Goal: Task Accomplishment & Management: Use online tool/utility

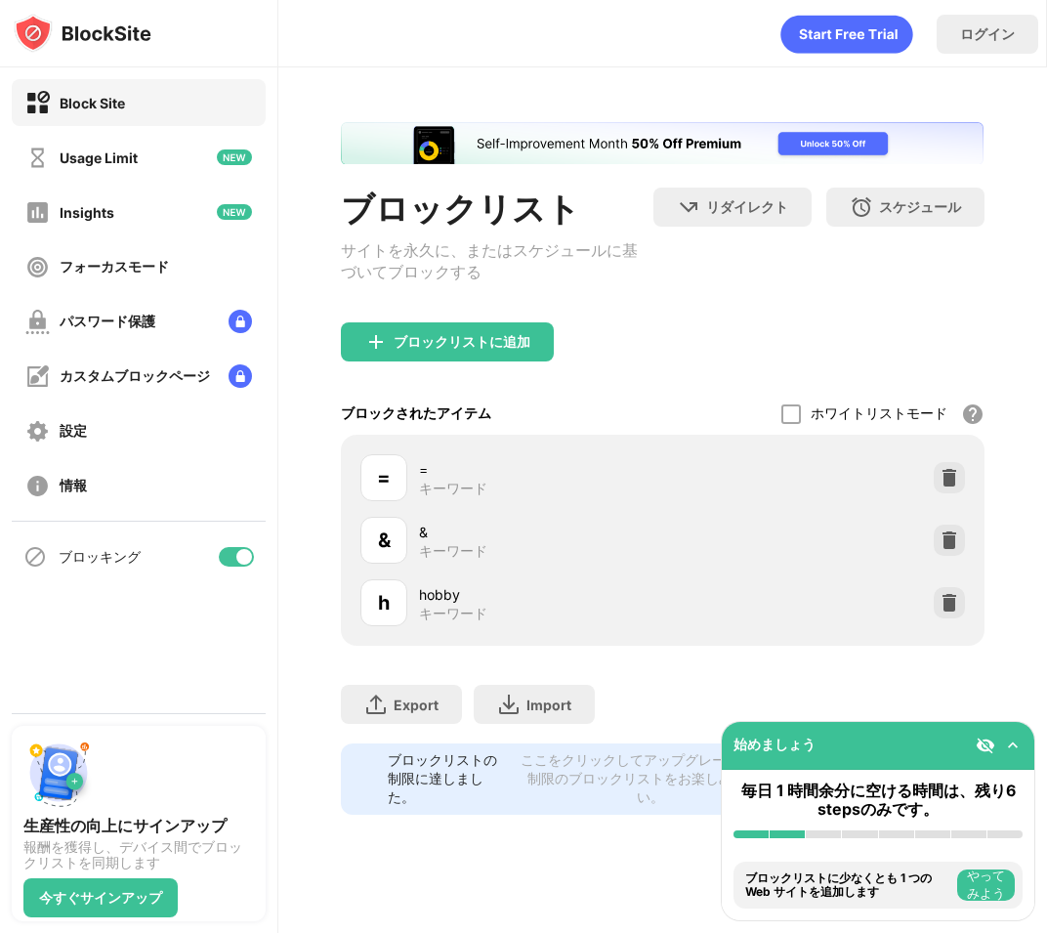
click at [241, 555] on div at bounding box center [244, 557] width 16 height 16
click at [232, 554] on div at bounding box center [229, 557] width 16 height 16
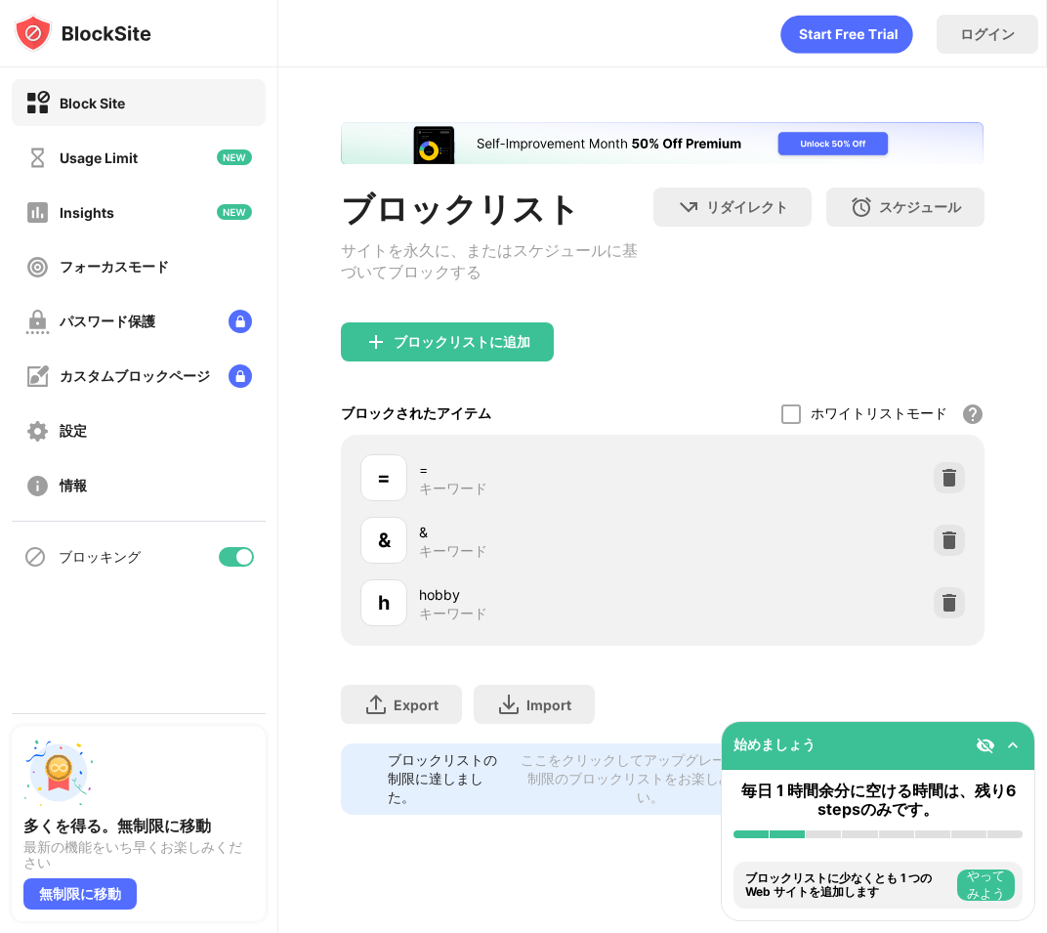
click at [229, 551] on div at bounding box center [236, 557] width 35 height 20
click at [235, 557] on div at bounding box center [229, 557] width 16 height 16
